Goal: Browse casually

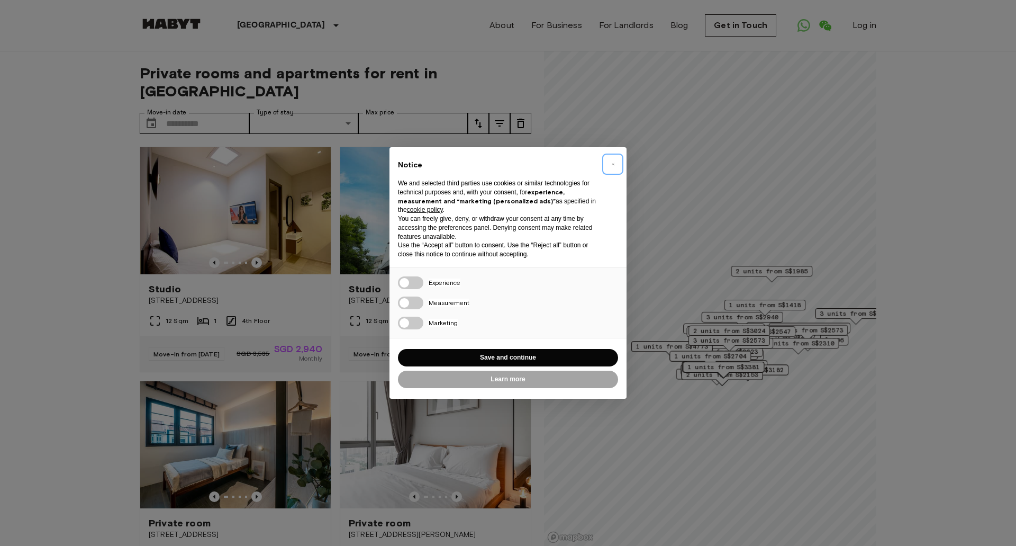
click at [613, 164] on span "×" at bounding box center [613, 164] width 4 height 13
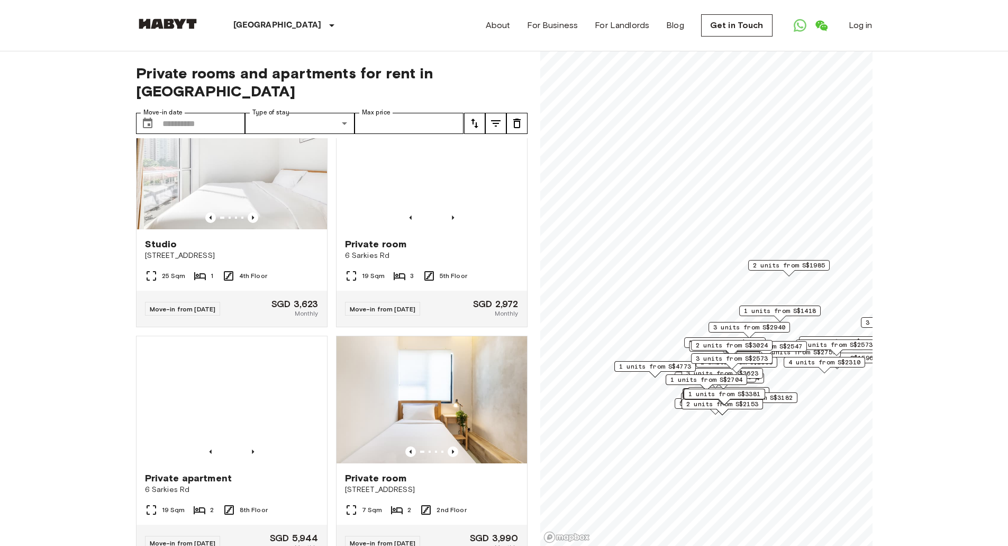
scroll to position [15395, 0]
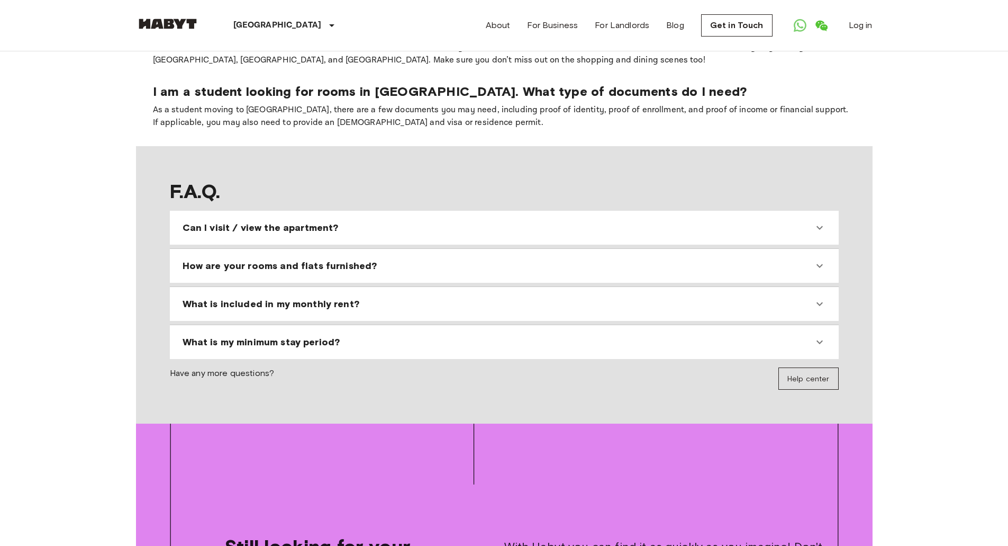
scroll to position [1059, 0]
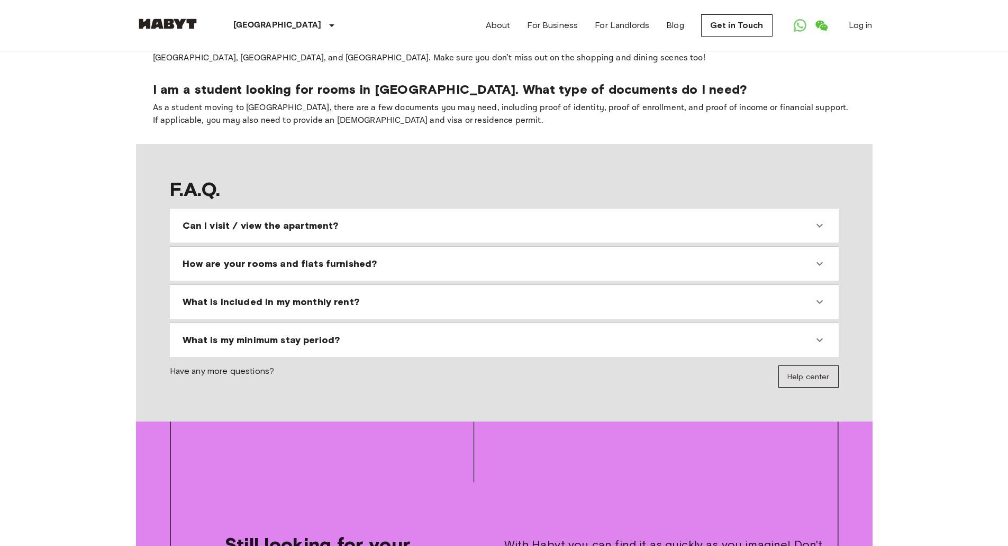
click at [820, 257] on icon at bounding box center [819, 263] width 13 height 13
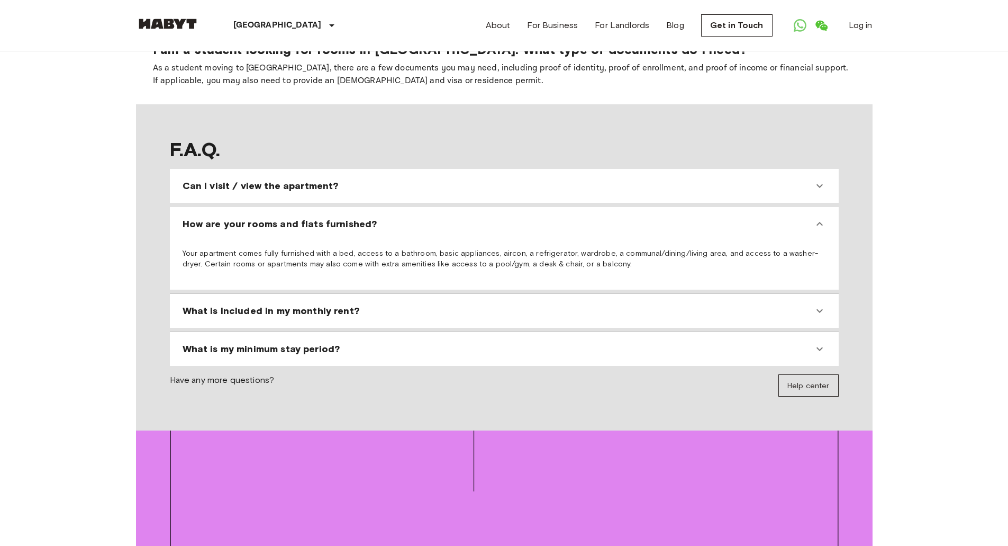
scroll to position [1164, 0]
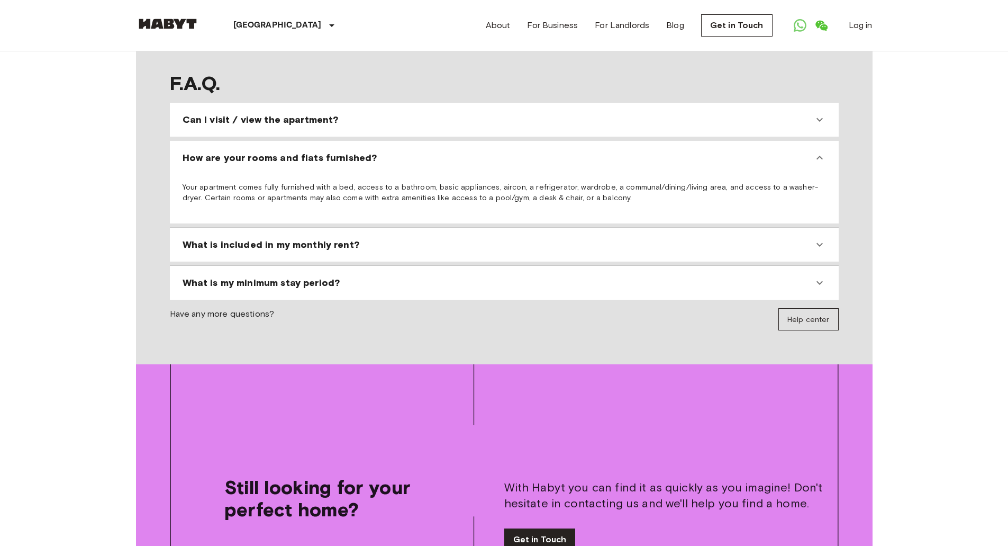
click at [822, 238] on icon at bounding box center [819, 244] width 13 height 13
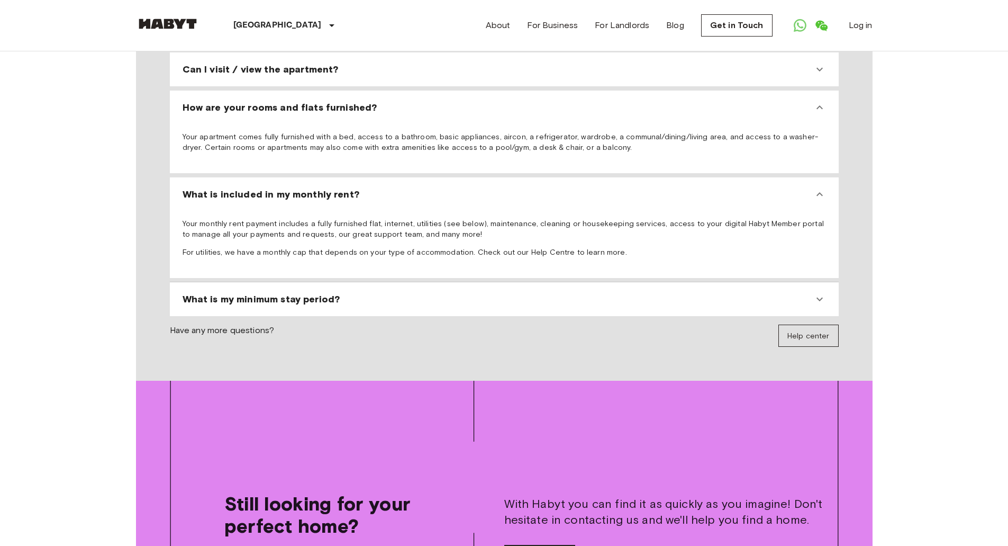
scroll to position [1270, 0]
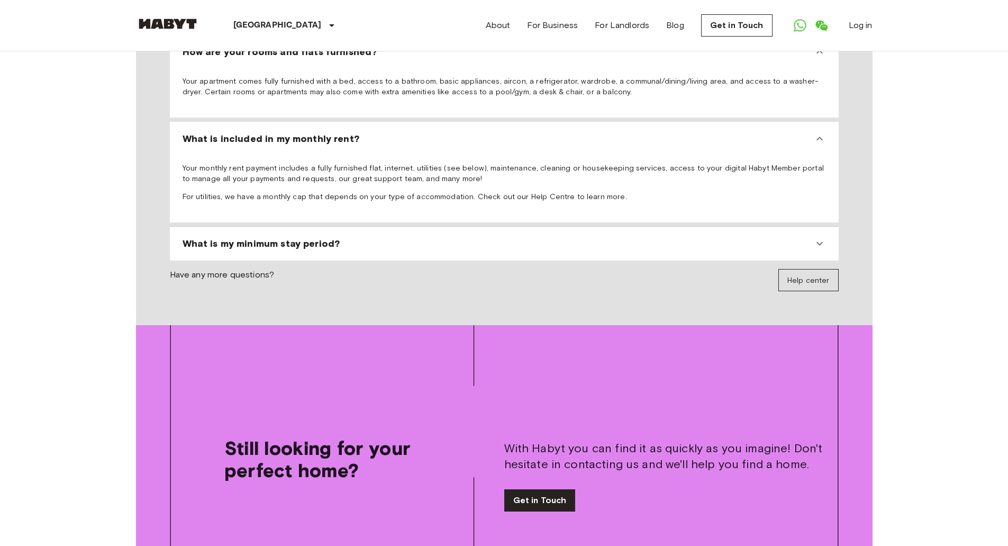
click at [817, 237] on icon at bounding box center [819, 243] width 13 height 13
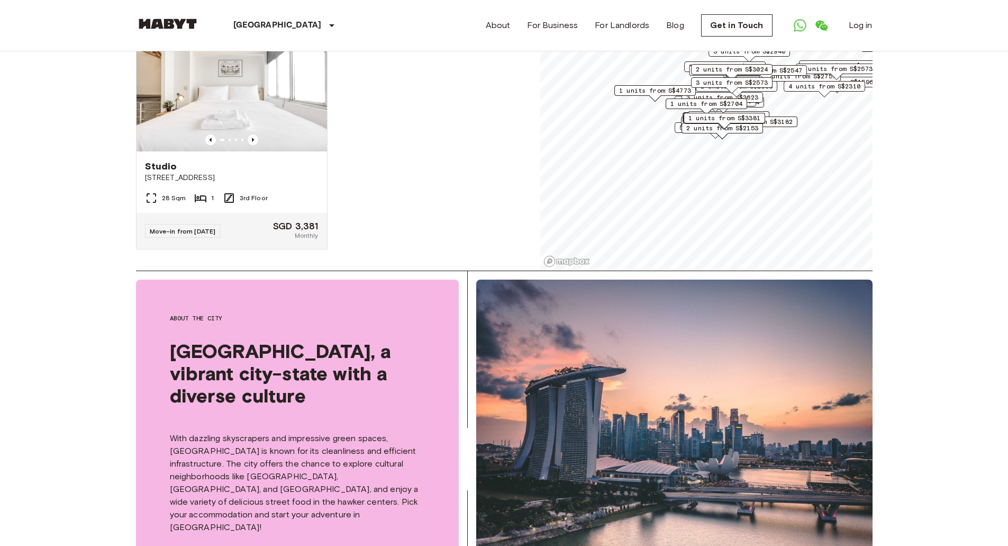
scroll to position [0, 0]
